Goal: Task Accomplishment & Management: Manage account settings

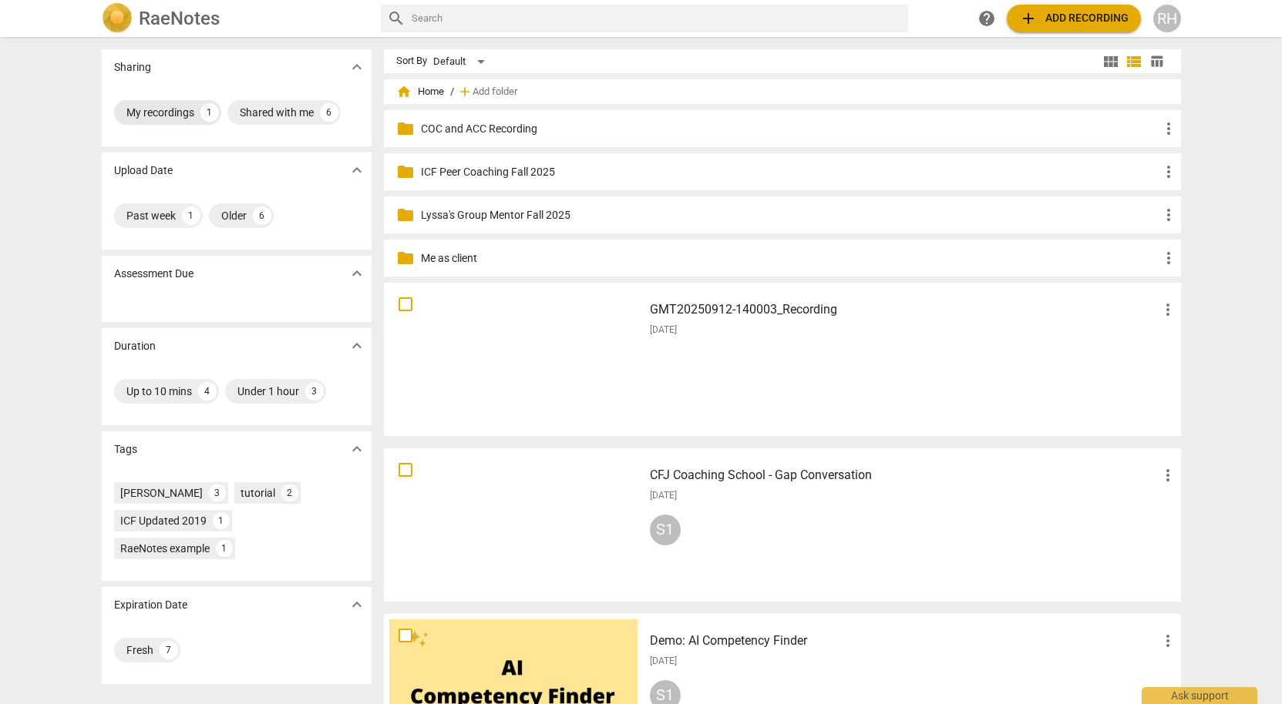
click at [182, 111] on div "My recordings" at bounding box center [160, 112] width 68 height 15
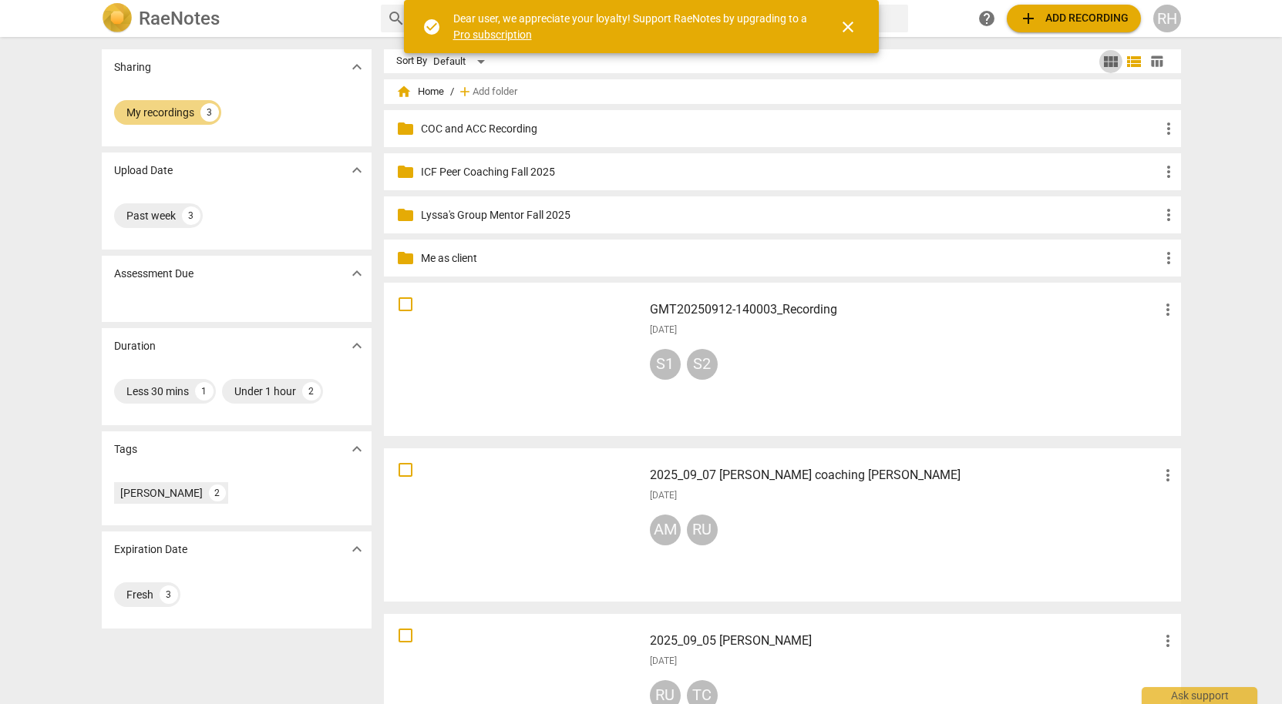
click at [1103, 60] on span "view_module" at bounding box center [1110, 61] width 18 height 18
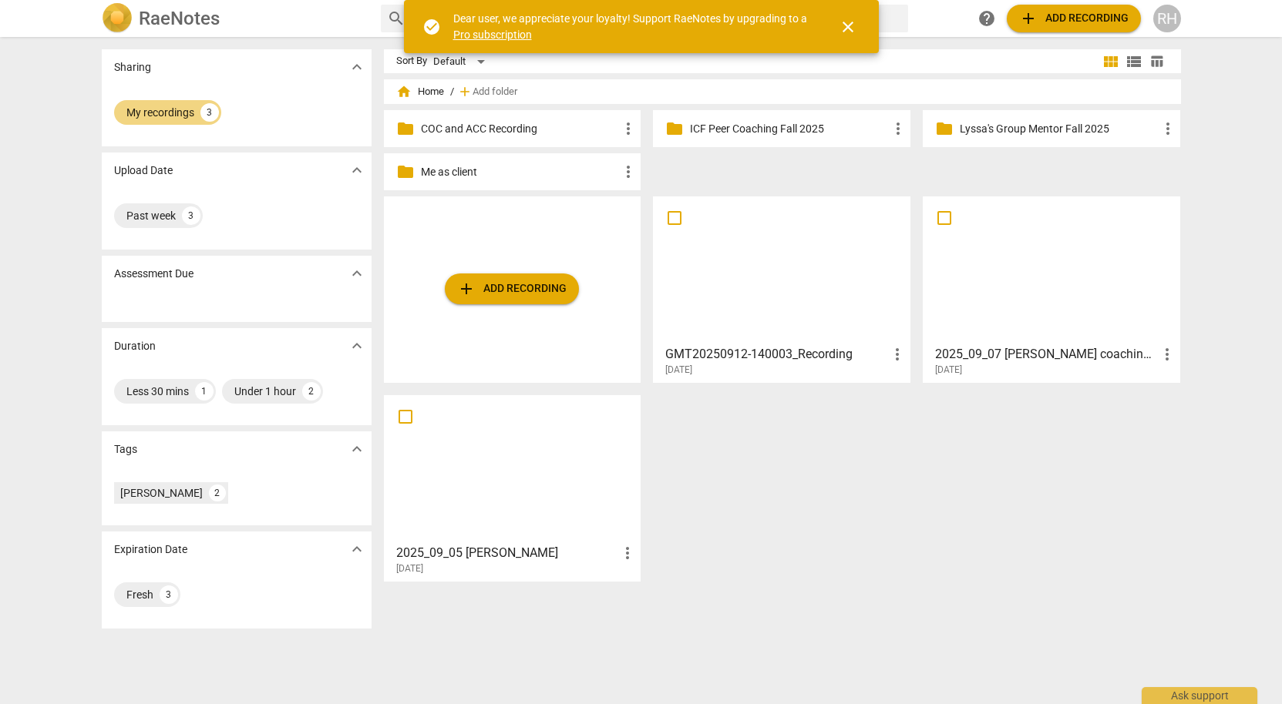
click at [772, 301] on div at bounding box center [781, 270] width 247 height 136
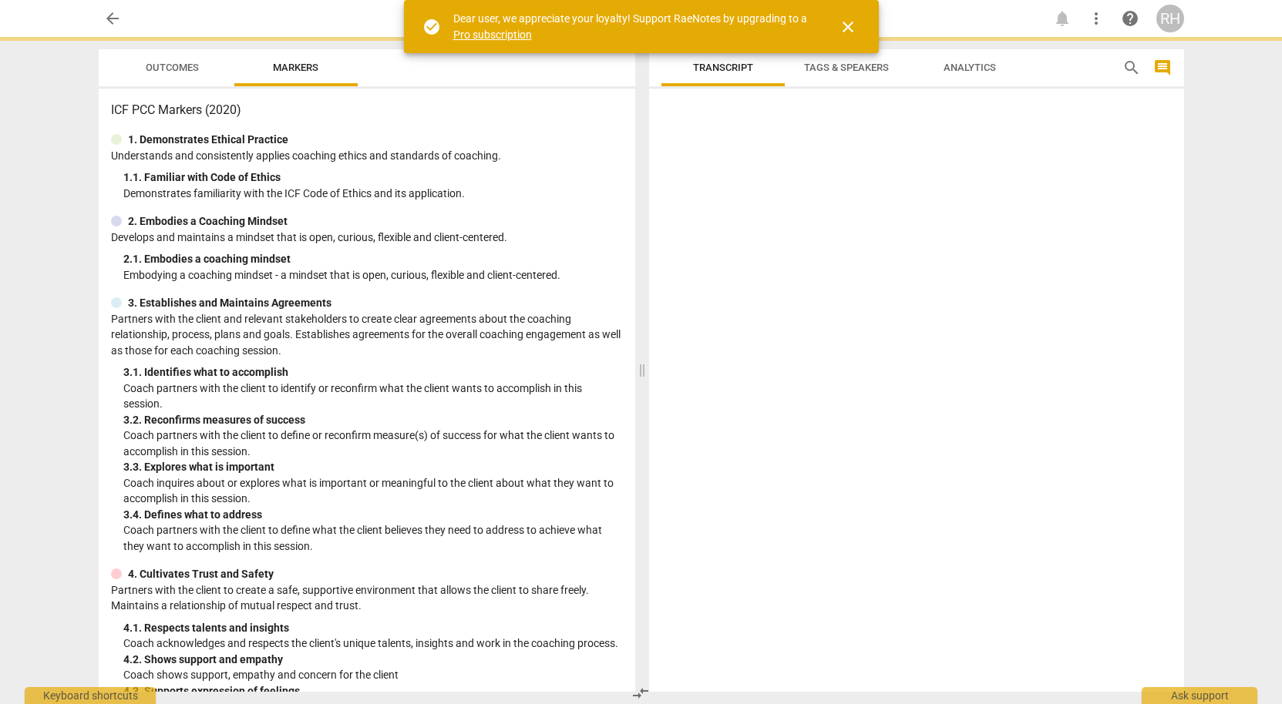
click at [772, 0] on html "arrow_back notifications more_vert help RH Outcomes Markers ICF PCC Markers (20…" at bounding box center [641, 0] width 1282 height 0
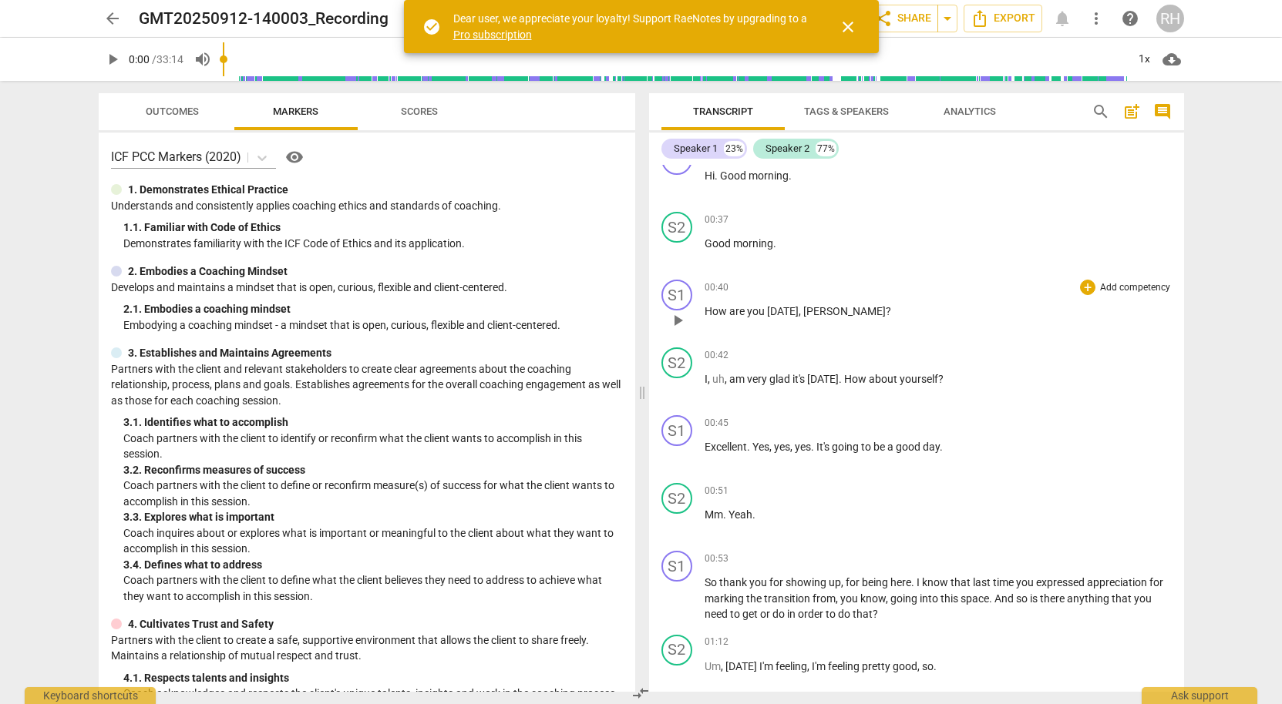
scroll to position [28, 0]
click at [847, 29] on span "close" at bounding box center [848, 27] width 18 height 18
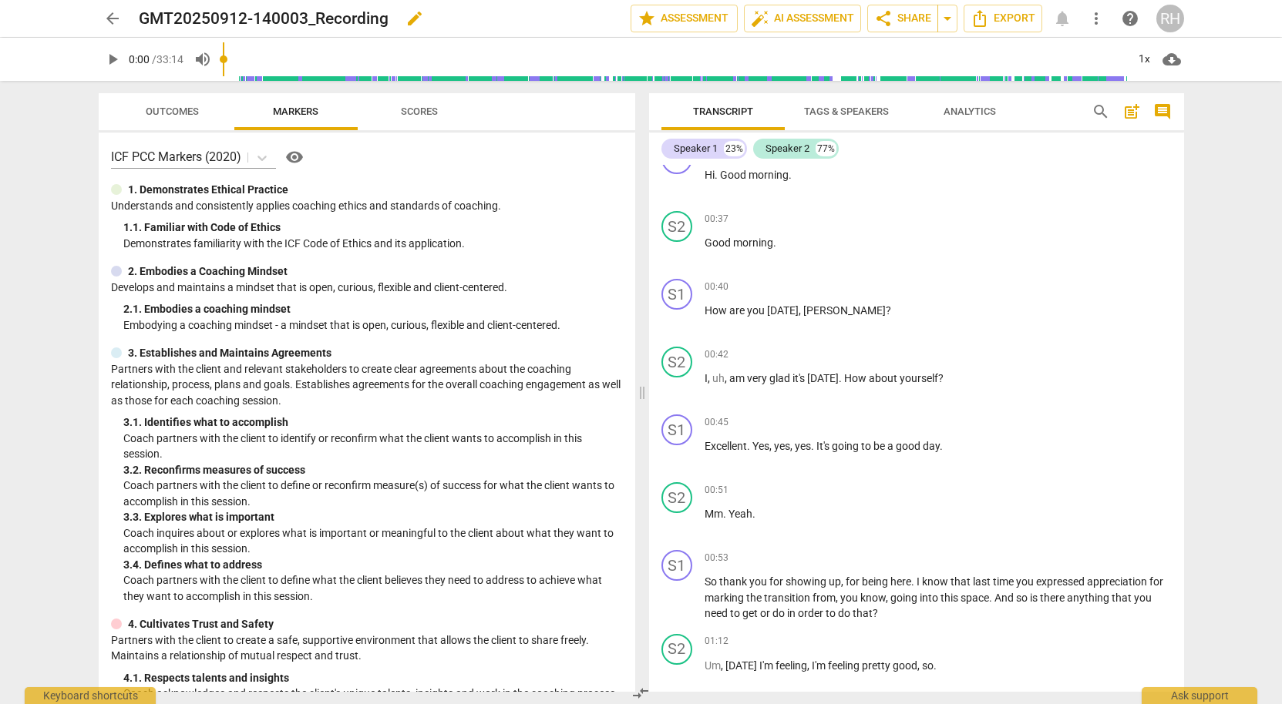
click at [174, 21] on h2 "GMT20250912-140003_Recording" at bounding box center [264, 18] width 250 height 19
click at [420, 13] on span "edit" at bounding box center [414, 18] width 18 height 18
drag, startPoint x: 388, startPoint y: 18, endPoint x: 142, endPoint y: 7, distance: 246.9
click at [142, 7] on input "GMT20250912-140003_Recording" at bounding box center [351, 18] width 424 height 29
type input "2025_09_12 Tracy C 30-min coaching"
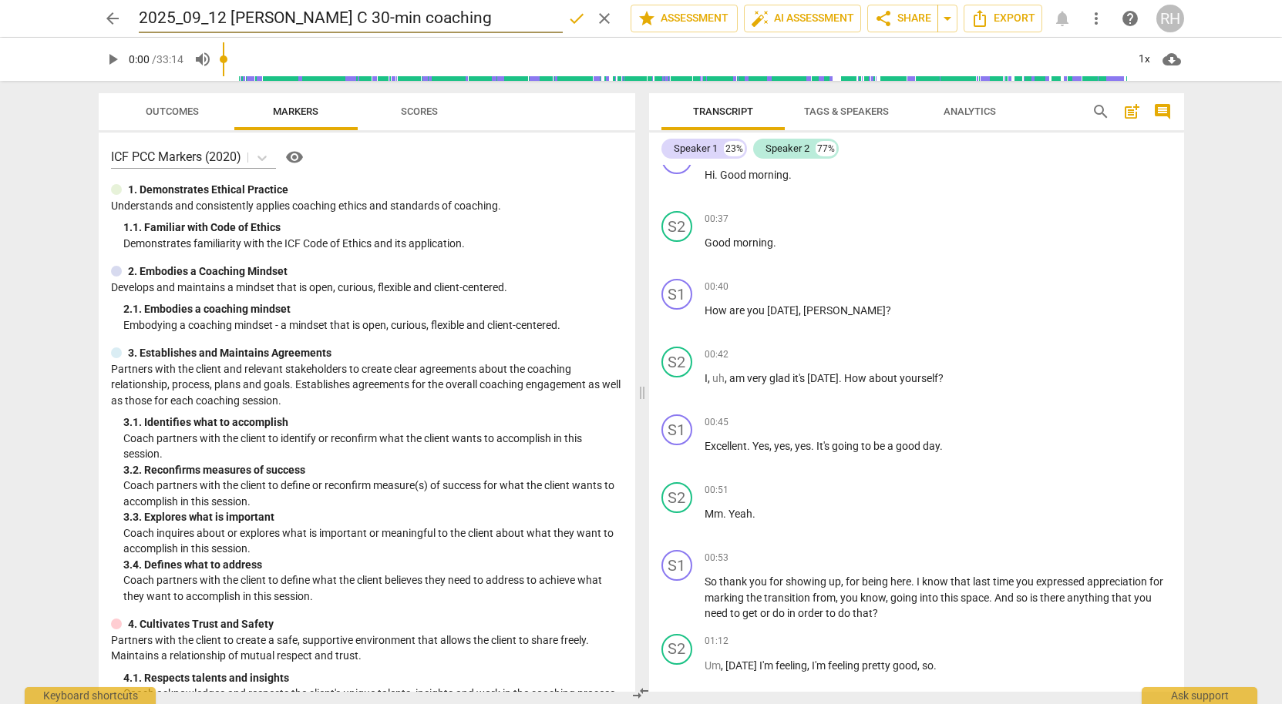
click at [1207, 234] on div "arrow_back 2025_09_12 Tracy C 30-min coaching done clear star Assessment auto_f…" at bounding box center [641, 352] width 1282 height 704
click at [788, 15] on span "auto_fix_high AI Assessment" at bounding box center [802, 18] width 103 height 18
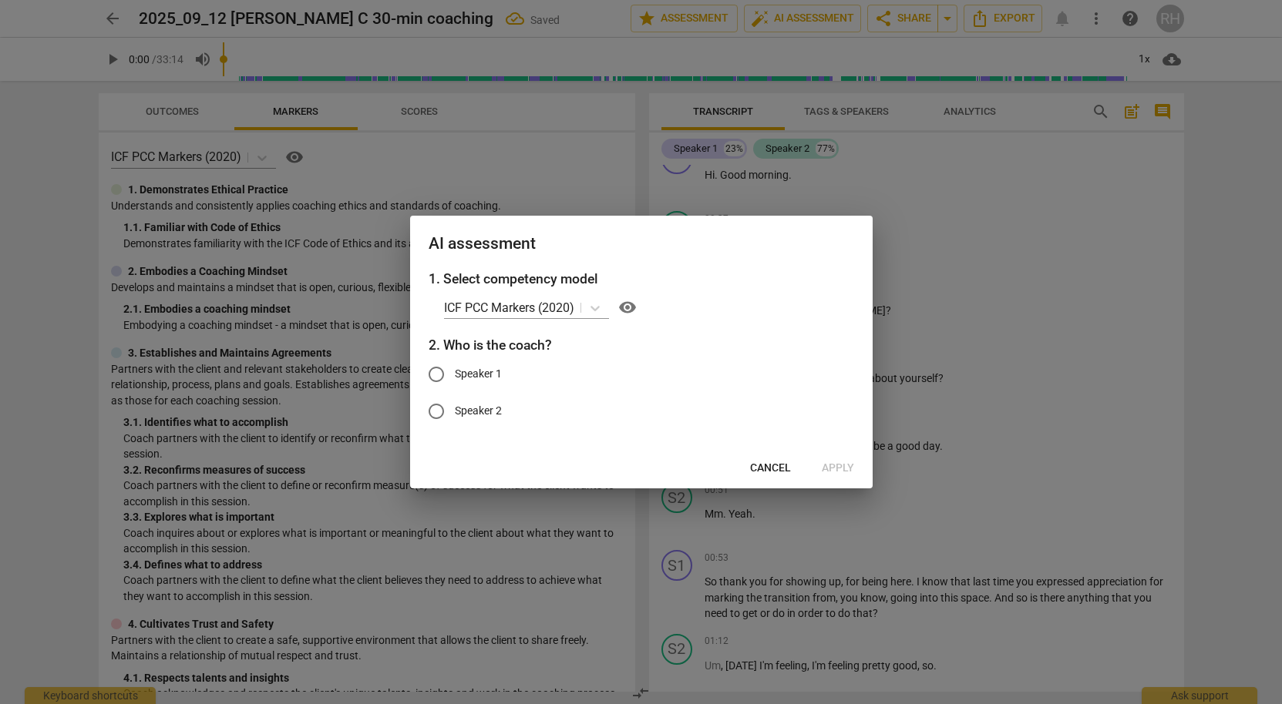
click at [777, 469] on span "Cancel" at bounding box center [770, 468] width 41 height 15
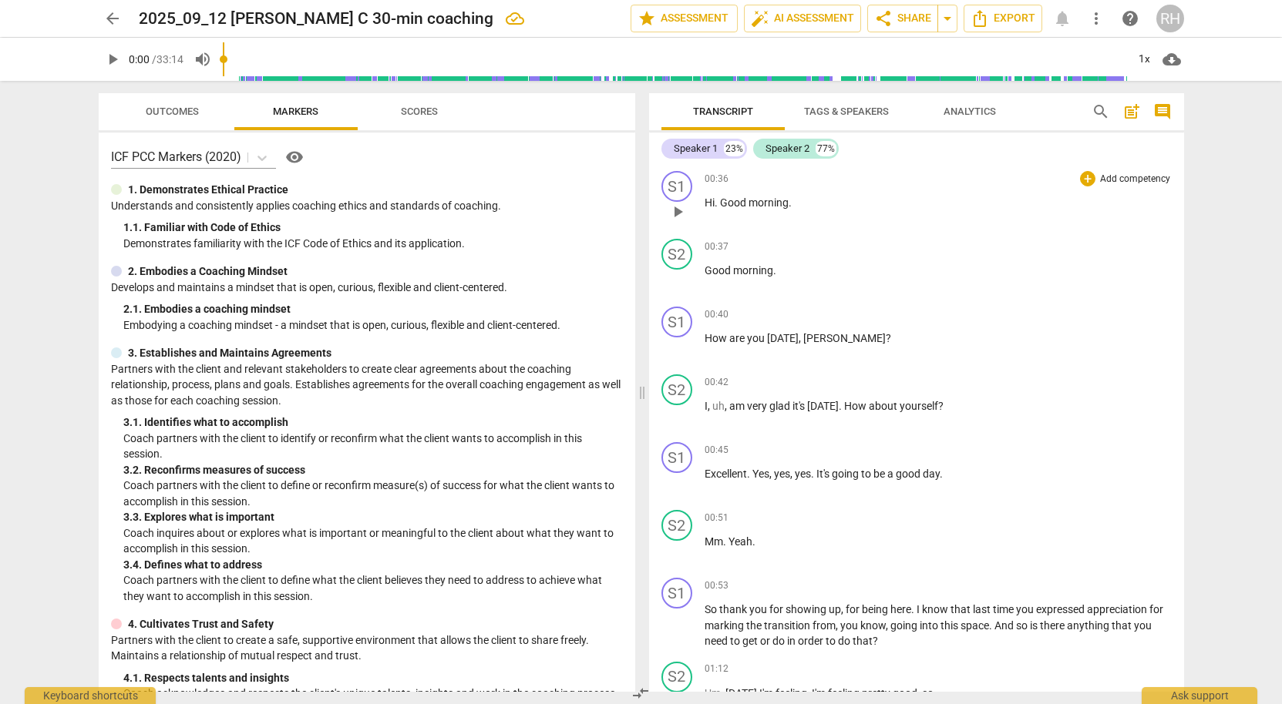
scroll to position [0, 0]
click at [825, 114] on span "Tags & Speakers" at bounding box center [846, 112] width 85 height 12
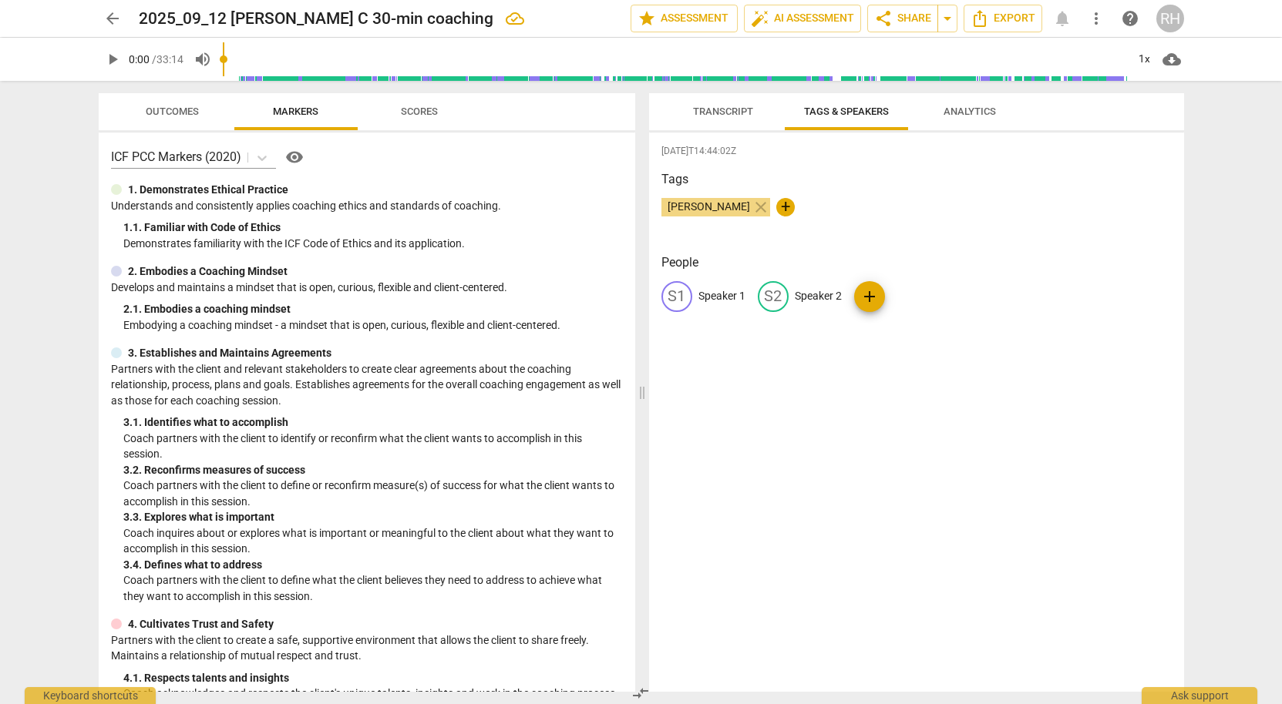
click at [720, 294] on p "Speaker 1" at bounding box center [721, 296] width 47 height 16
type input "Ruth"
click at [919, 295] on p "Speaker 2" at bounding box center [918, 296] width 47 height 16
type input "Tracy"
click at [719, 119] on span "Transcript" at bounding box center [722, 112] width 97 height 21
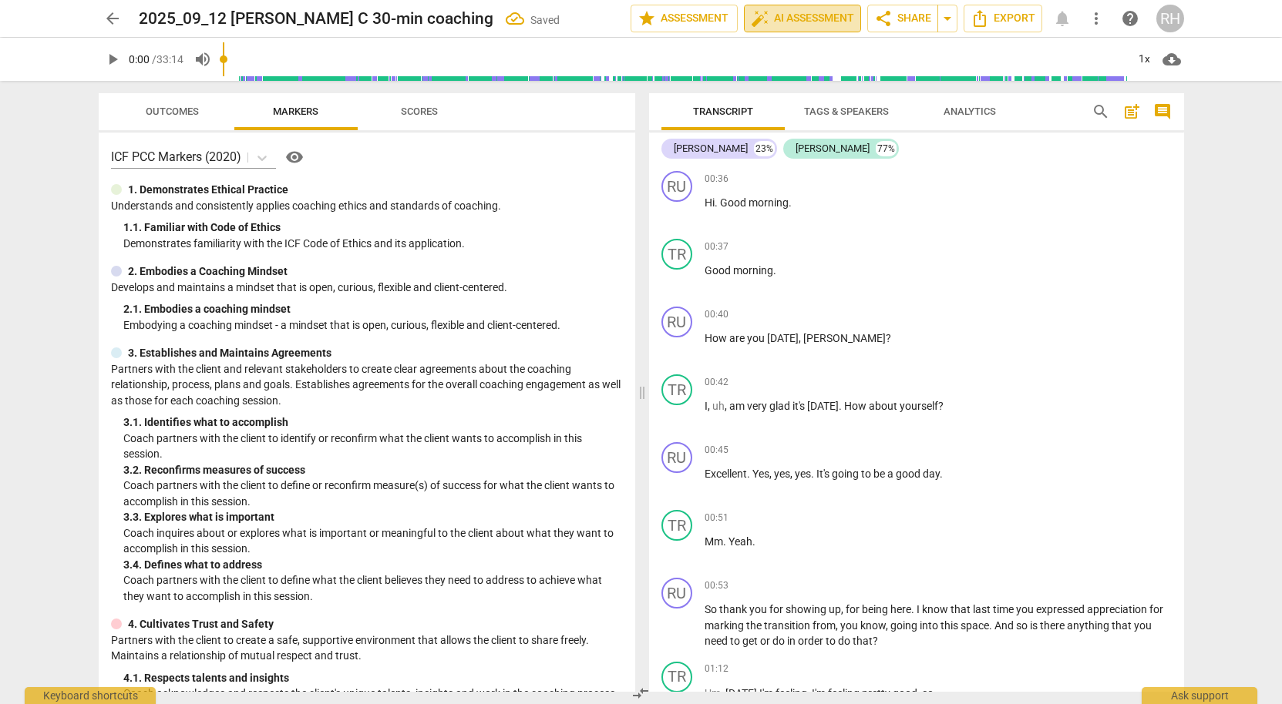
click at [802, 22] on span "auto_fix_high AI Assessment" at bounding box center [802, 18] width 103 height 18
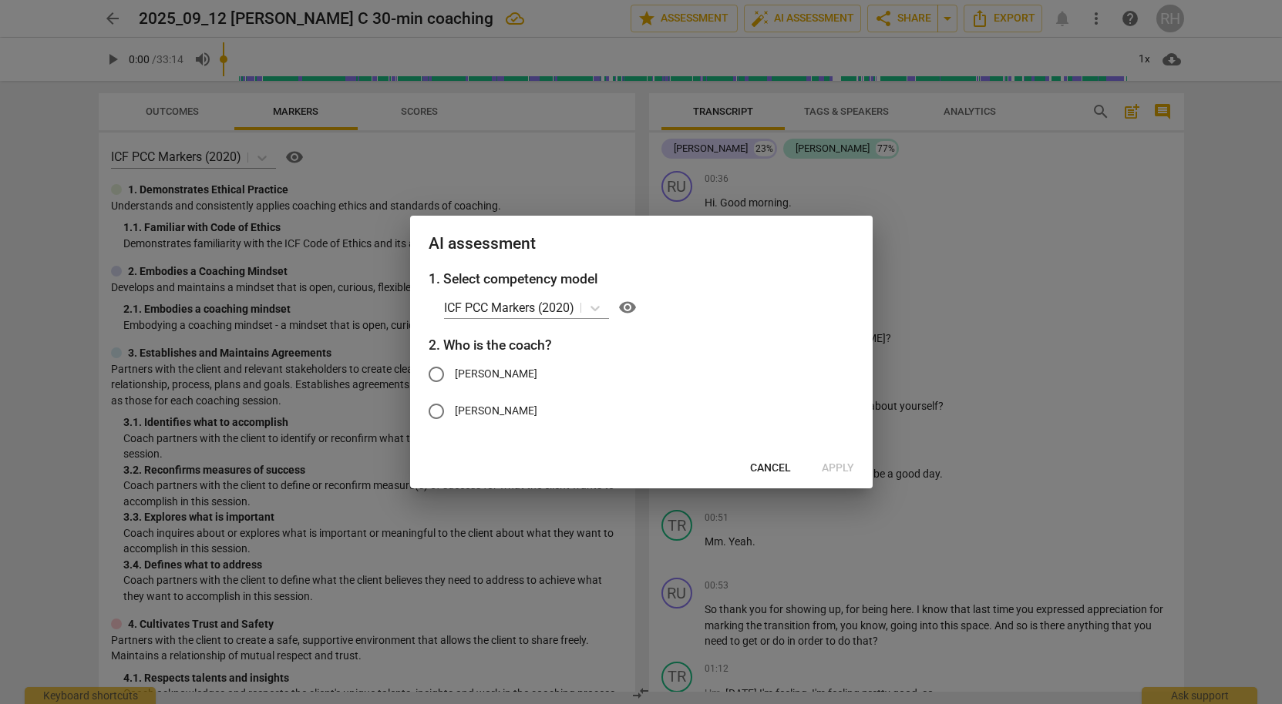
click at [435, 379] on input "Ruth" at bounding box center [436, 374] width 37 height 37
radio input "true"
click at [833, 468] on span "Apply" at bounding box center [838, 468] width 32 height 15
